Goal: Task Accomplishment & Management: Complete application form

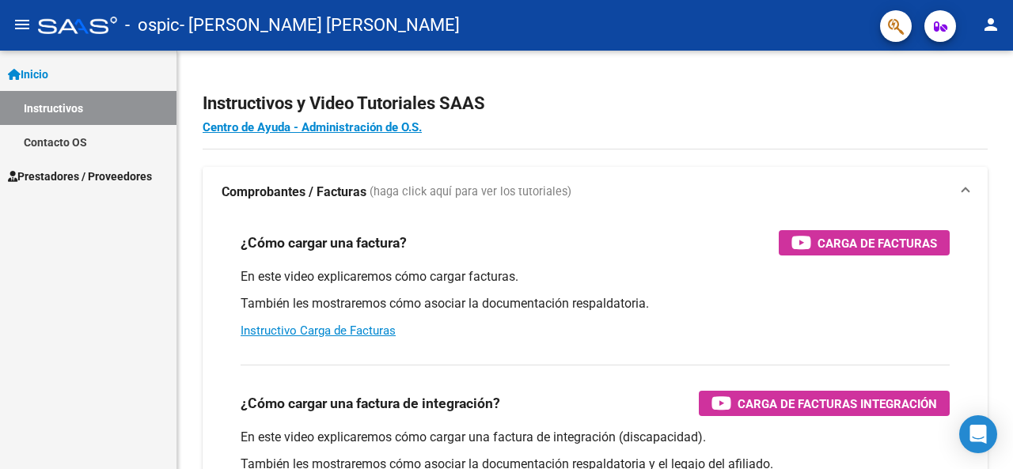
click at [57, 175] on span "Prestadores / Proveedores" at bounding box center [80, 176] width 144 height 17
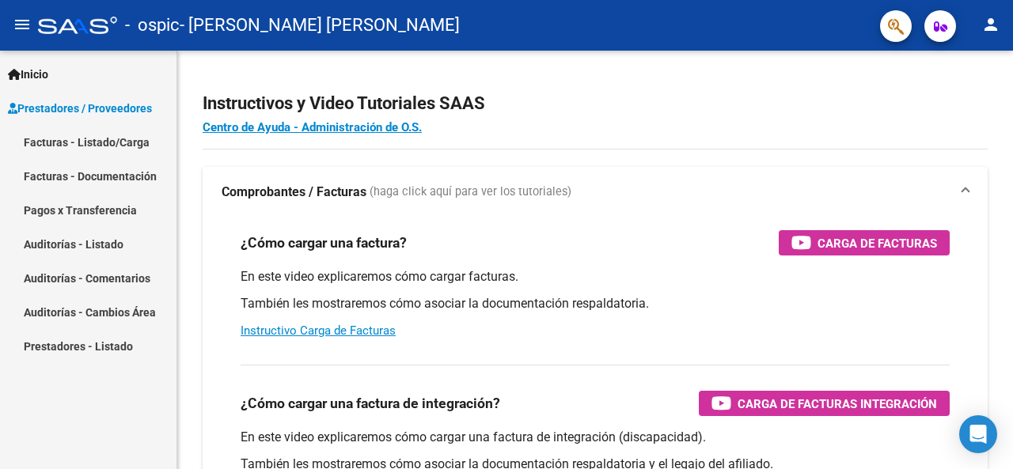
click at [93, 142] on link "Facturas - Listado/Carga" at bounding box center [88, 142] width 177 height 34
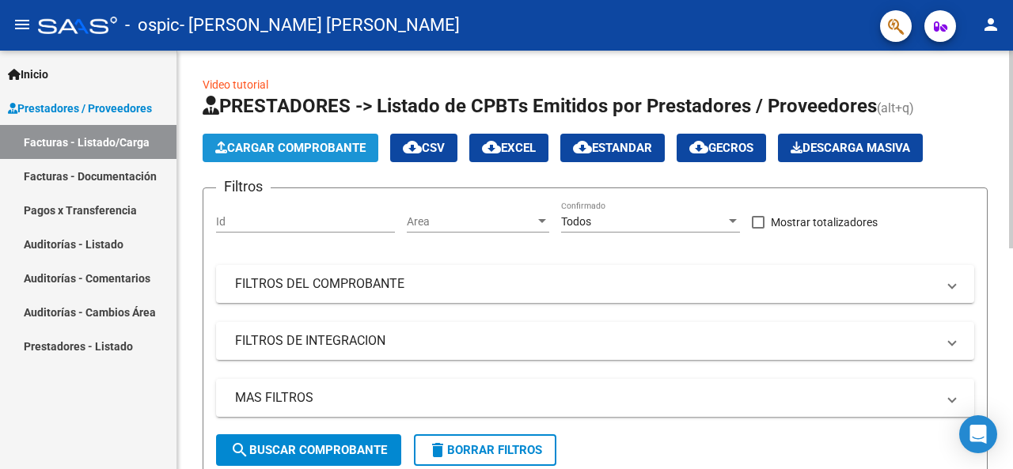
click at [276, 146] on span "Cargar Comprobante" at bounding box center [290, 148] width 150 height 14
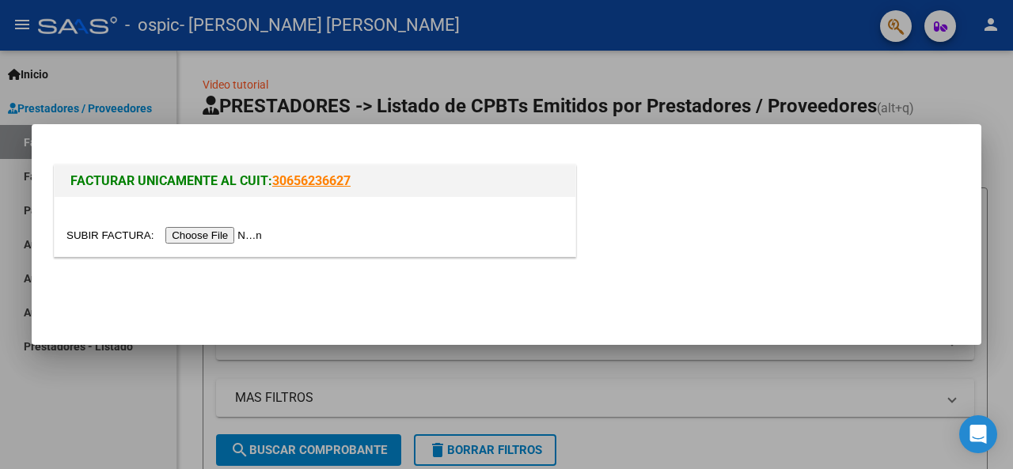
click at [209, 237] on input "file" at bounding box center [167, 235] width 200 height 17
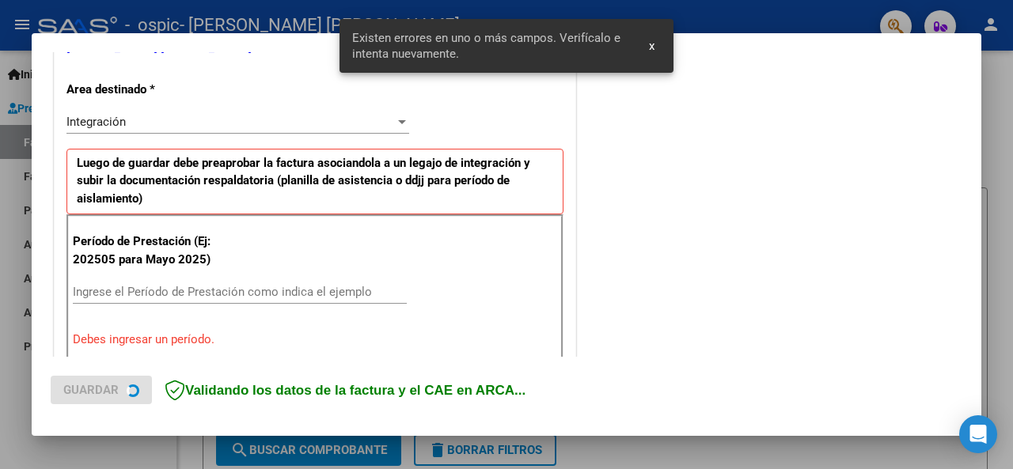
scroll to position [387, 0]
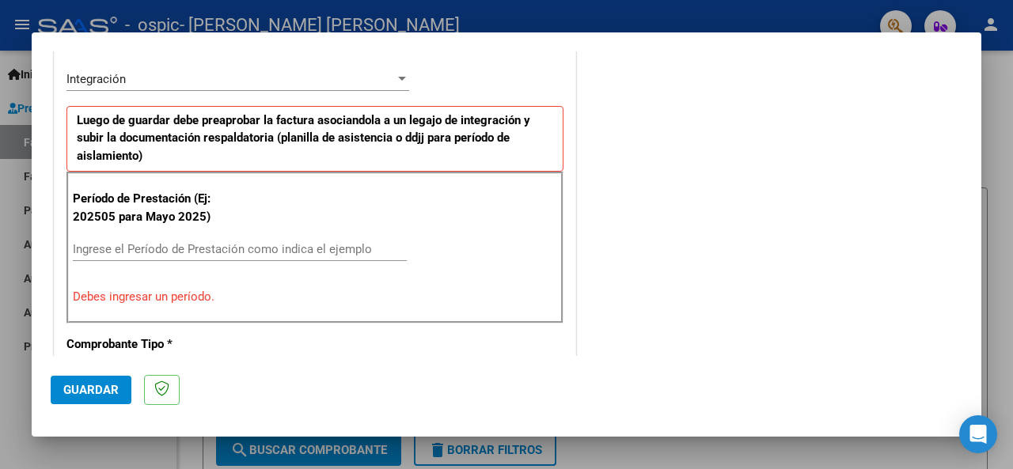
click at [152, 249] on input "Ingrese el Período de Prestación como indica el ejemplo" at bounding box center [240, 249] width 334 height 14
click at [121, 243] on input "Ingrese el Período de Prestación como indica el ejemplo" at bounding box center [240, 249] width 334 height 14
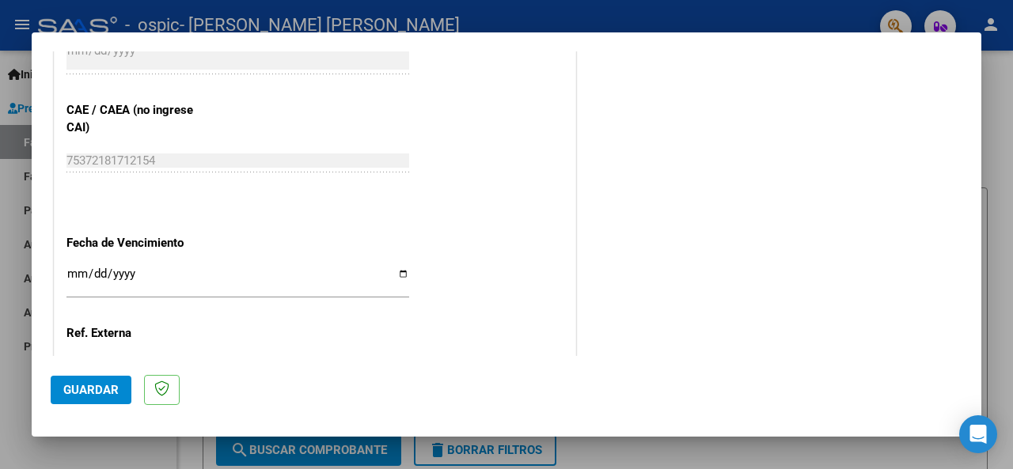
scroll to position [994, 0]
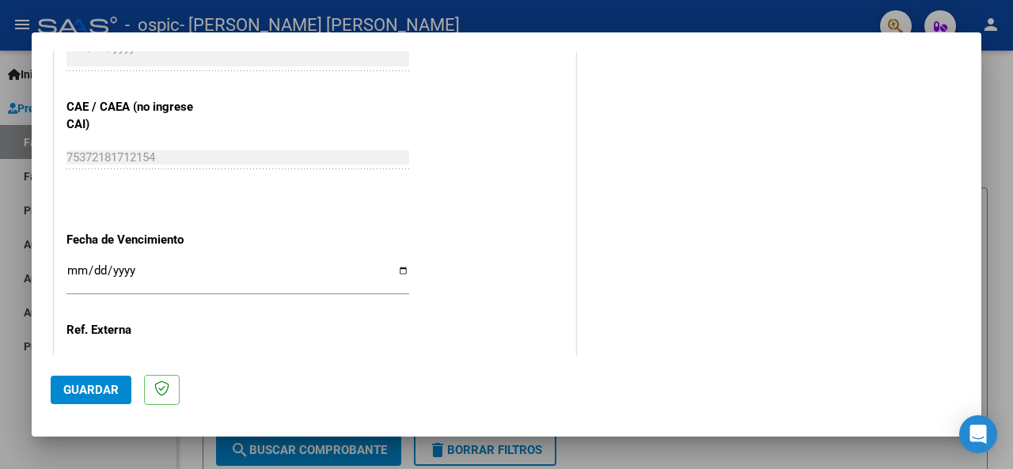
type input "202508"
click at [174, 280] on input "Ingresar la fecha" at bounding box center [238, 276] width 343 height 25
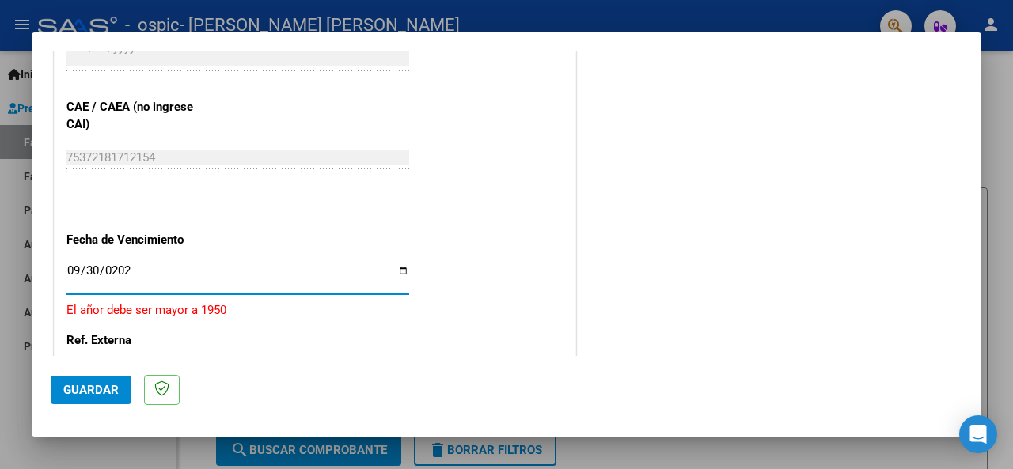
type input "[DATE]"
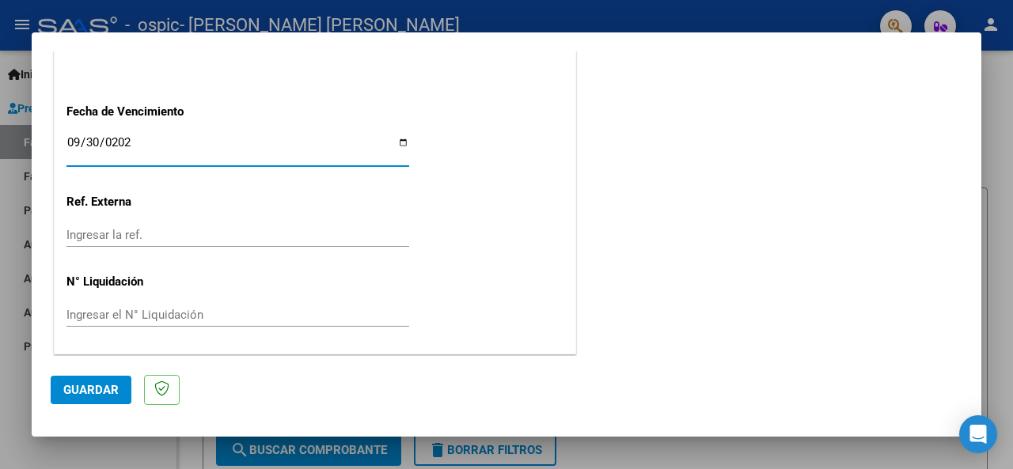
scroll to position [1124, 0]
click at [105, 384] on span "Guardar" at bounding box center [90, 390] width 55 height 14
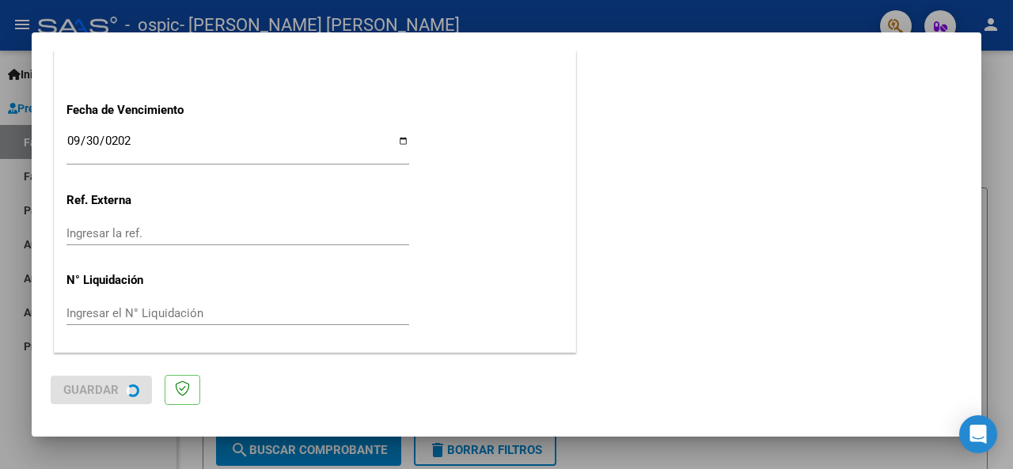
scroll to position [0, 0]
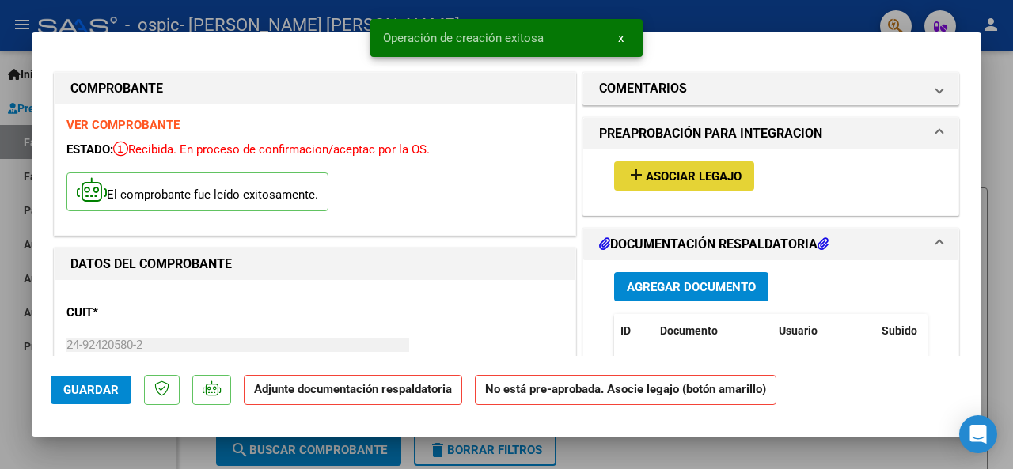
click at [666, 177] on span "Asociar Legajo" at bounding box center [694, 176] width 96 height 14
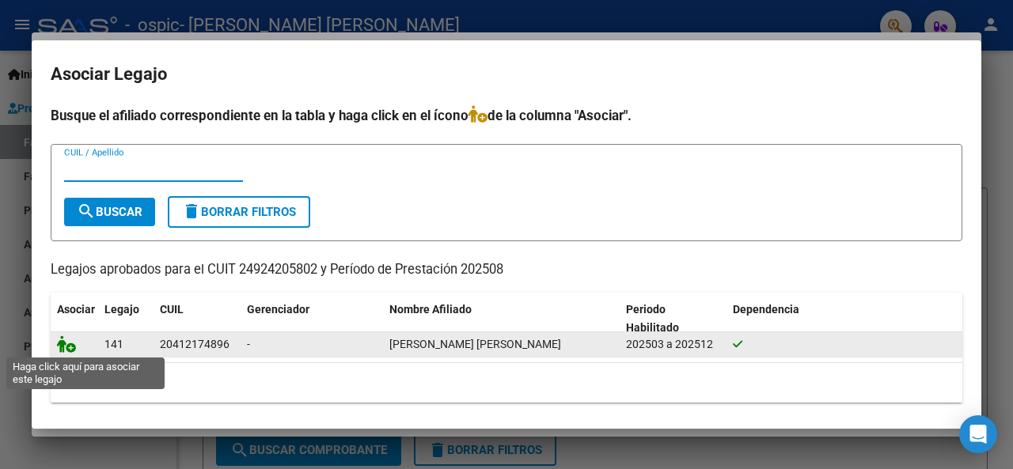
click at [69, 346] on icon at bounding box center [66, 344] width 19 height 17
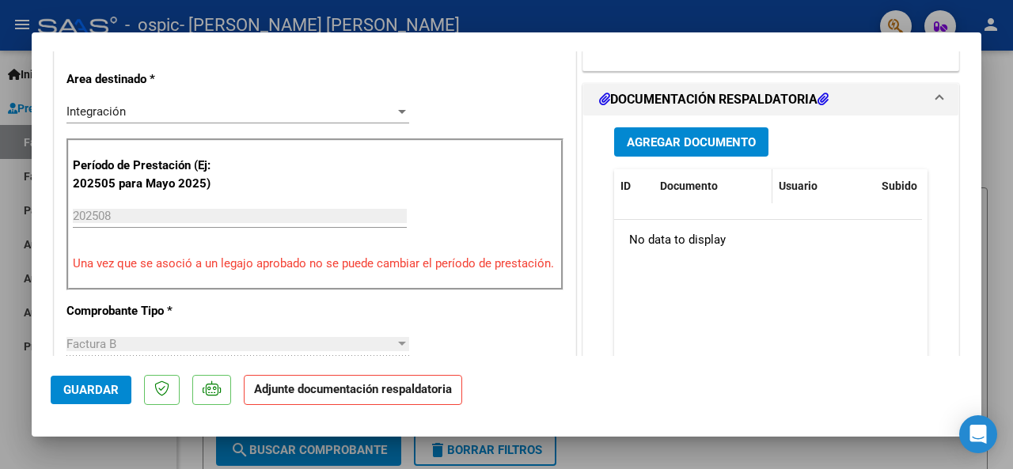
scroll to position [396, 0]
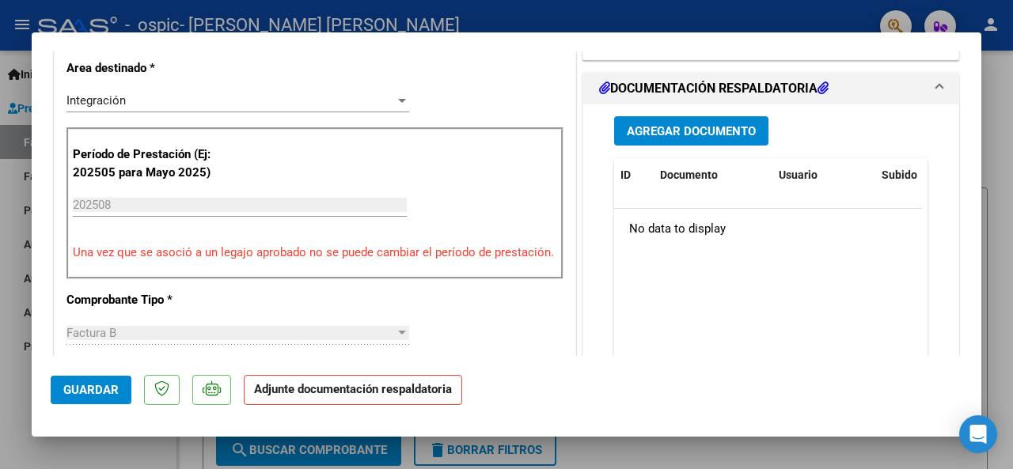
click at [671, 131] on span "Agregar Documento" at bounding box center [691, 131] width 129 height 14
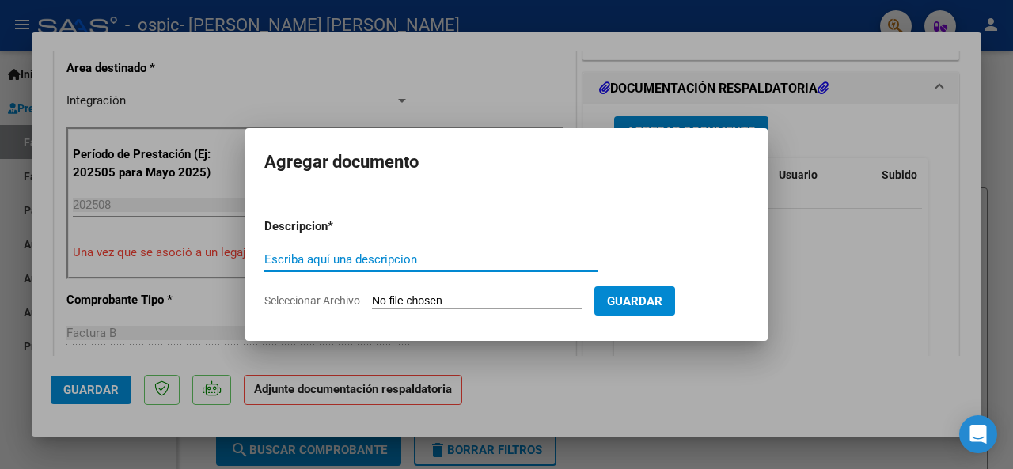
click at [372, 260] on input "Escriba aquí una descripcion" at bounding box center [431, 260] width 334 height 14
click at [270, 263] on input "planilla KM" at bounding box center [431, 260] width 334 height 14
type input "[GEOGRAPHIC_DATA] KM"
click at [508, 299] on input "Seleccionar Archivo" at bounding box center [477, 302] width 210 height 15
type input "C:\fakepath\24924205802_006_00005_00000148 asis.pdf"
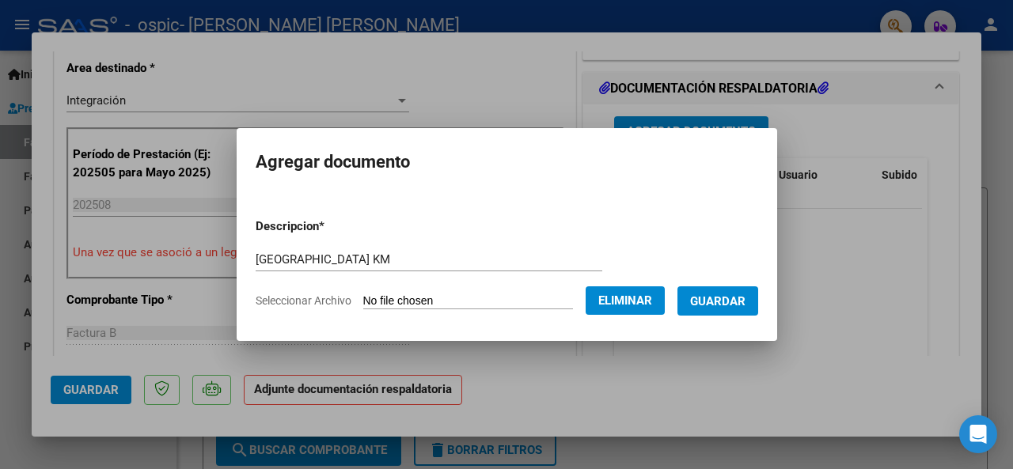
click at [738, 304] on span "Guardar" at bounding box center [717, 302] width 55 height 14
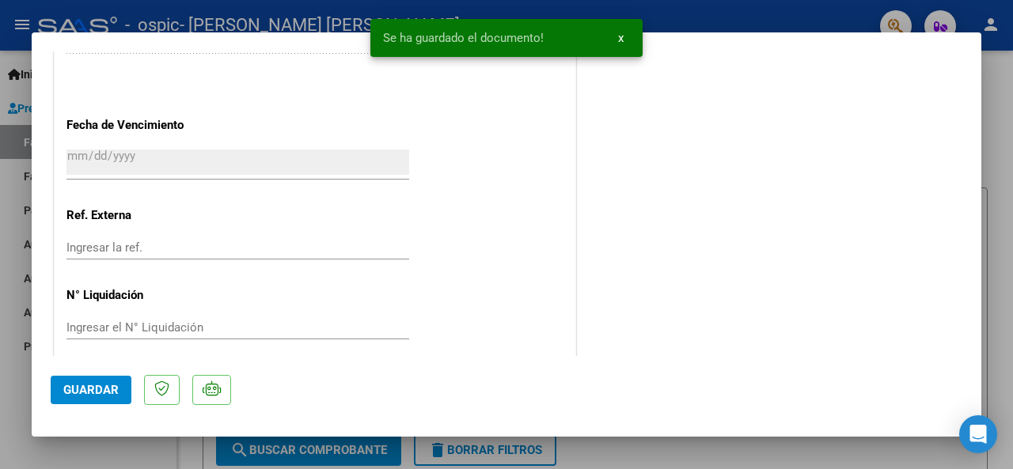
scroll to position [1130, 0]
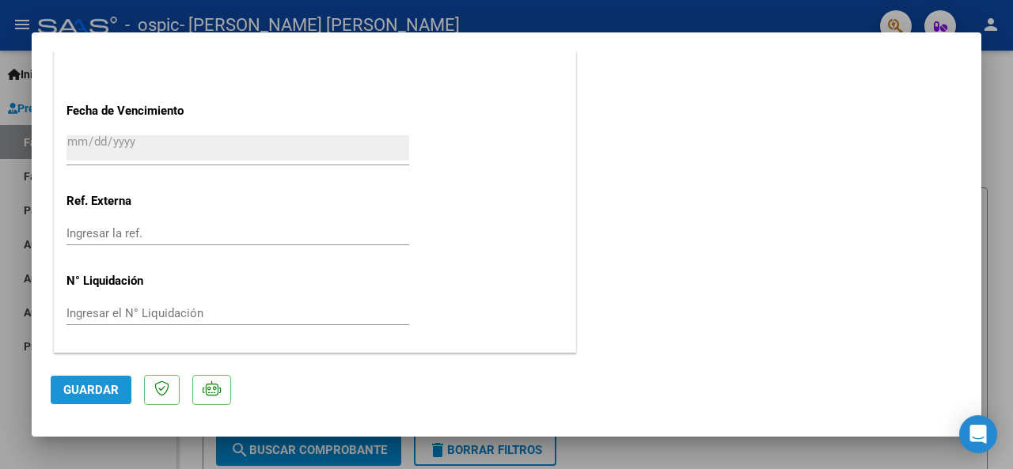
click at [109, 382] on button "Guardar" at bounding box center [91, 390] width 81 height 29
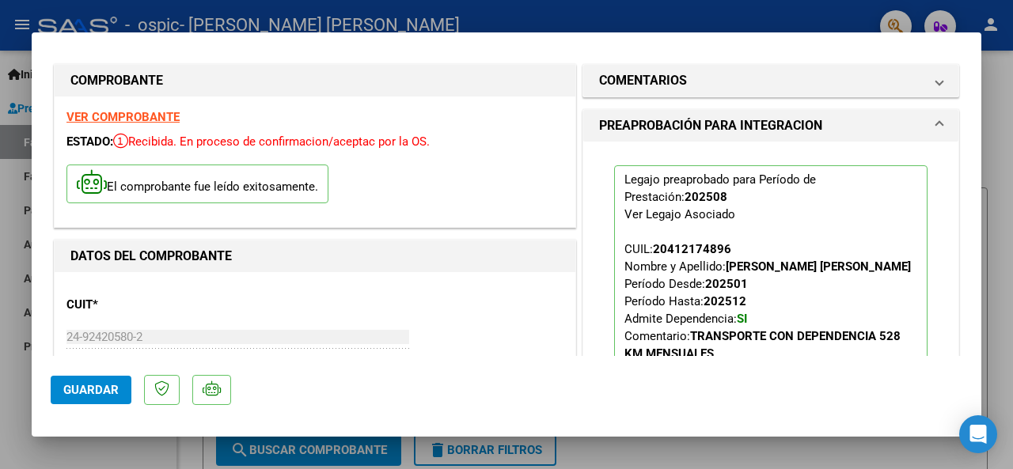
scroll to position [0, 0]
